Goal: Task Accomplishment & Management: Manage account settings

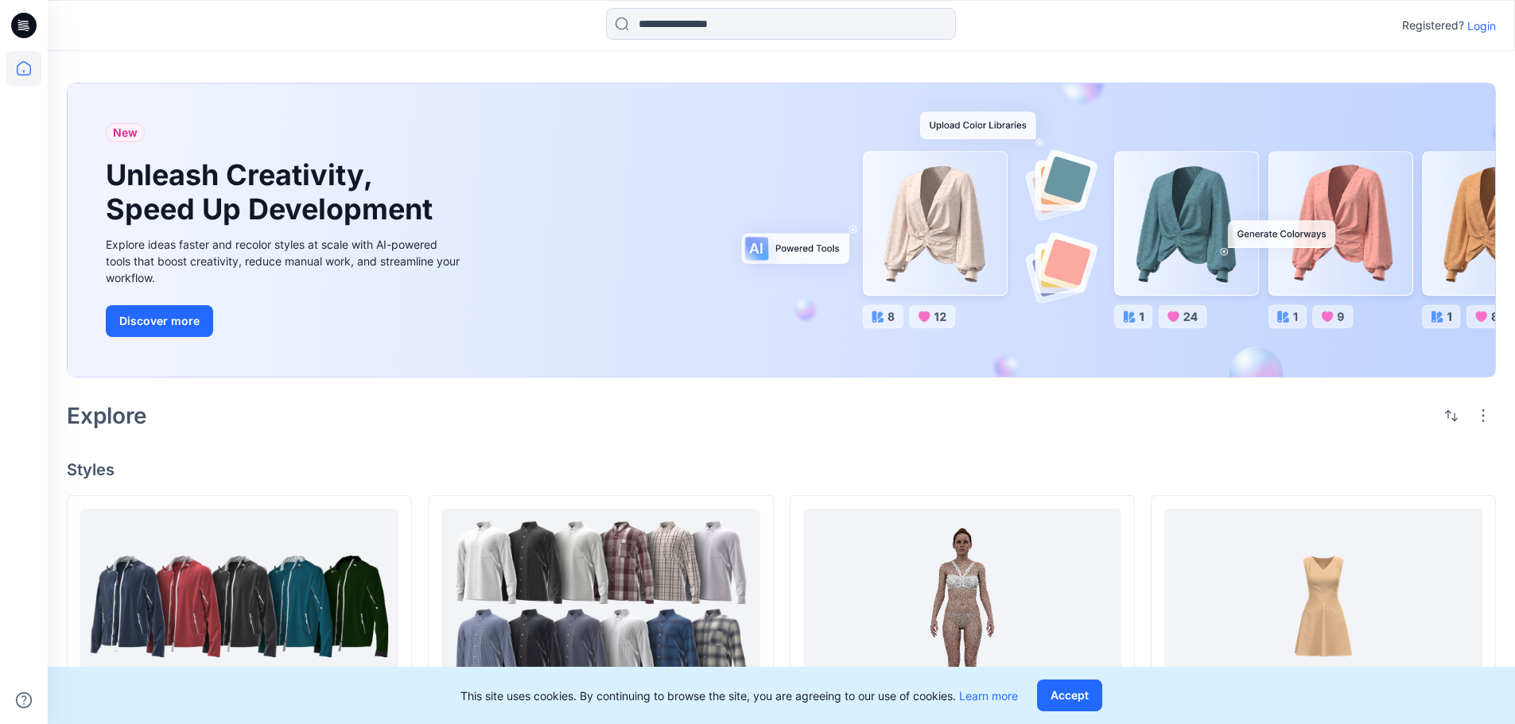
click at [1473, 30] on p "Login" at bounding box center [1481, 25] width 29 height 17
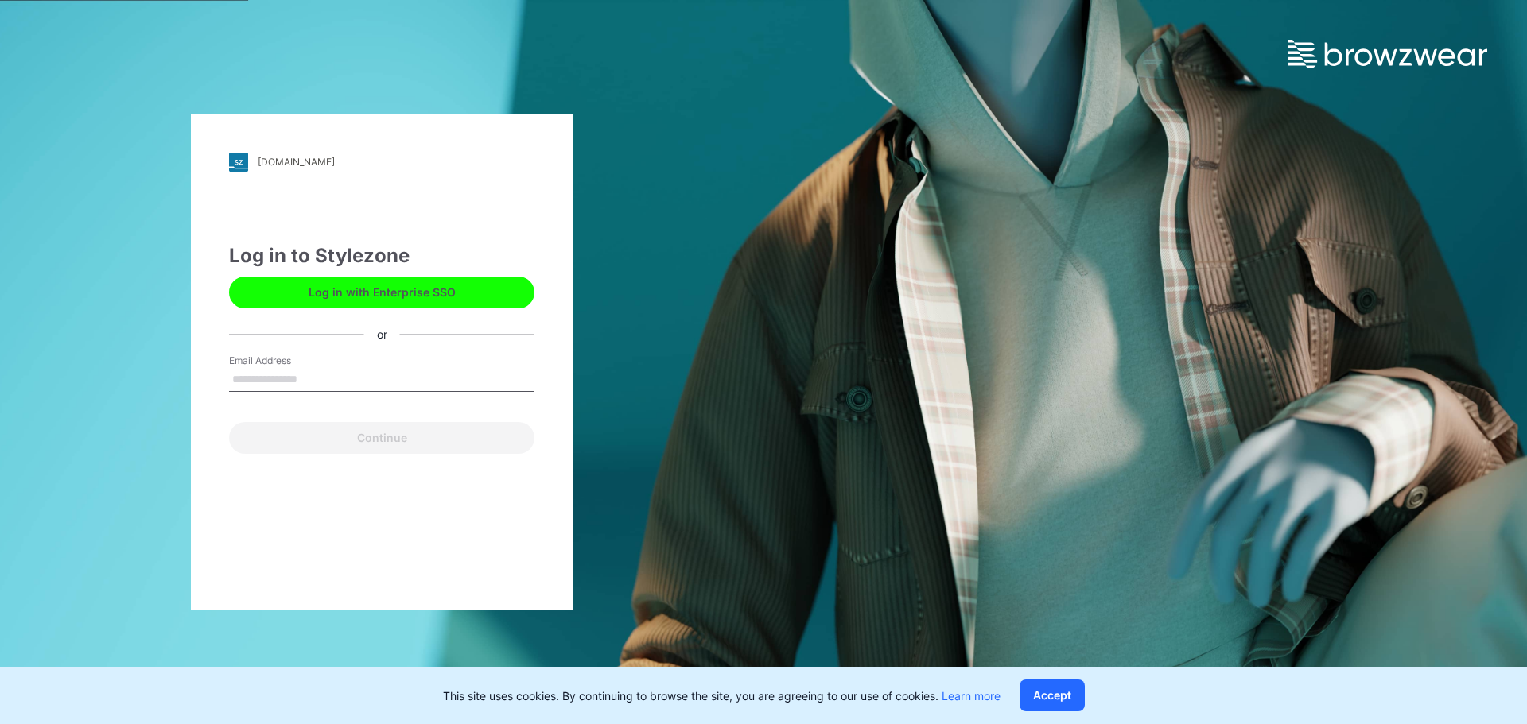
click at [411, 286] on button "Log in with Enterprise SSO" at bounding box center [381, 293] width 305 height 32
